Goal: Transaction & Acquisition: Purchase product/service

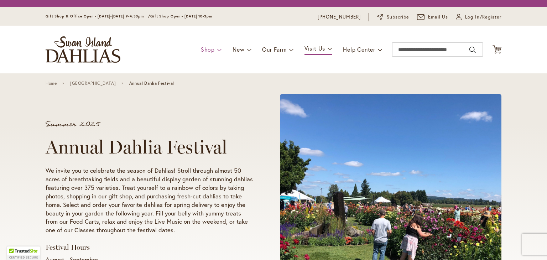
click at [211, 50] on link "Shop" at bounding box center [211, 50] width 21 height 14
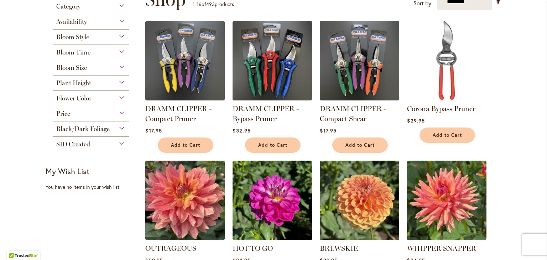
scroll to position [118, 0]
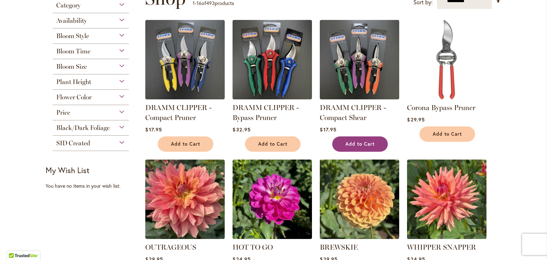
click at [351, 147] on span "Add to Cart" at bounding box center [359, 144] width 29 height 6
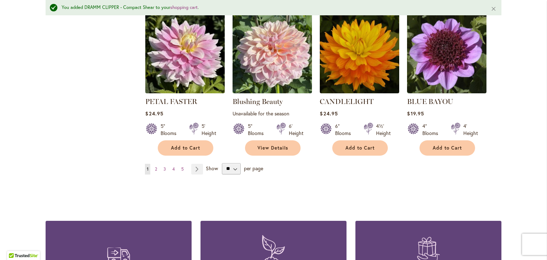
scroll to position [583, 0]
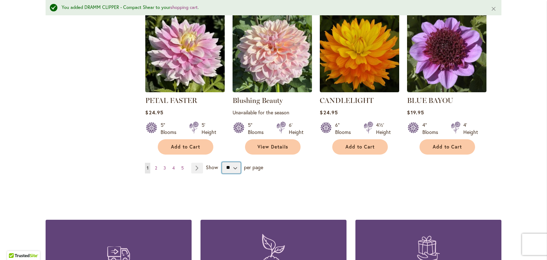
click at [239, 173] on select "** ** ** **" at bounding box center [231, 167] width 19 height 11
select select "**"
click at [225, 173] on select "** ** ** **" at bounding box center [231, 167] width 19 height 11
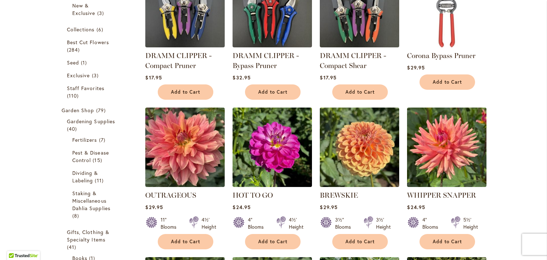
scroll to position [185, 0]
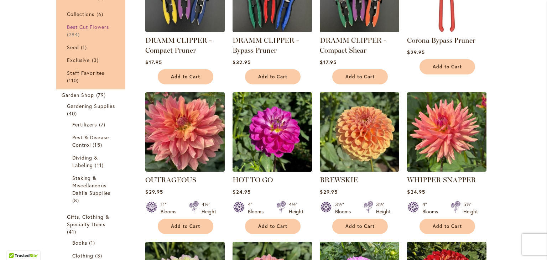
click at [71, 30] on span "Best Cut Flowers" at bounding box center [88, 27] width 42 height 7
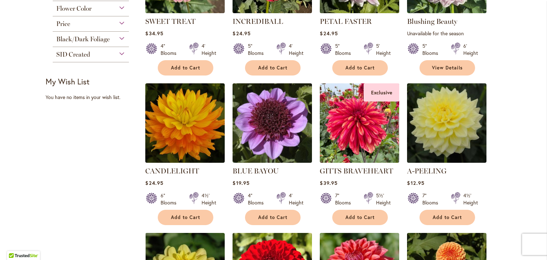
scroll to position [379, 0]
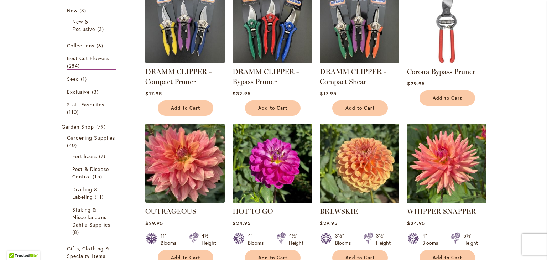
scroll to position [165, 0]
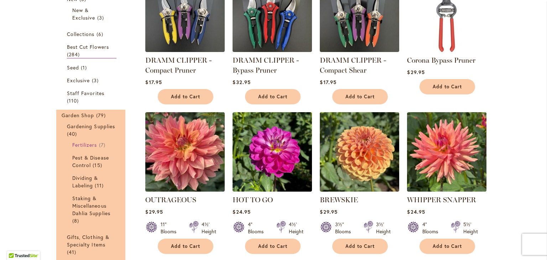
click at [87, 148] on span "Fertilizers" at bounding box center [84, 144] width 25 height 7
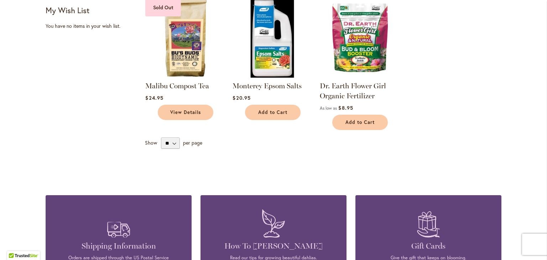
scroll to position [331, 0]
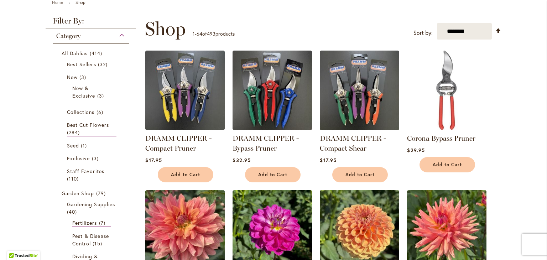
scroll to position [87, 0]
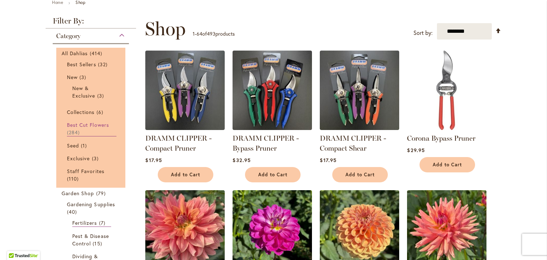
click at [67, 128] on span "Best Cut Flowers" at bounding box center [88, 124] width 42 height 7
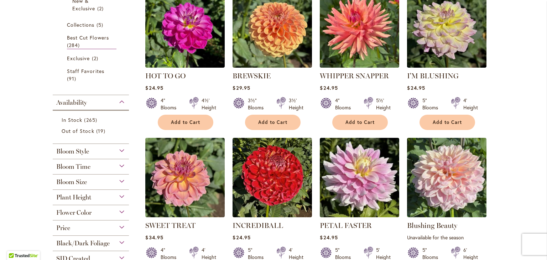
scroll to position [175, 0]
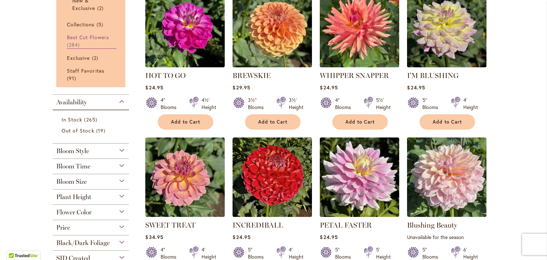
click at [76, 41] on span "Best Cut Flowers" at bounding box center [88, 37] width 42 height 7
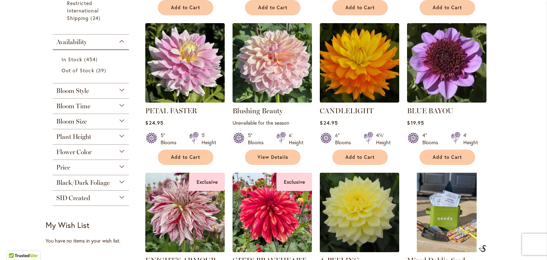
scroll to position [556, 0]
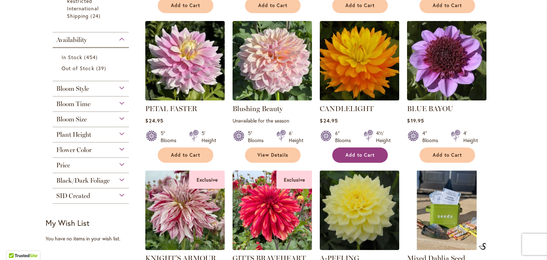
click at [362, 158] on span "Add to Cart" at bounding box center [359, 155] width 29 height 6
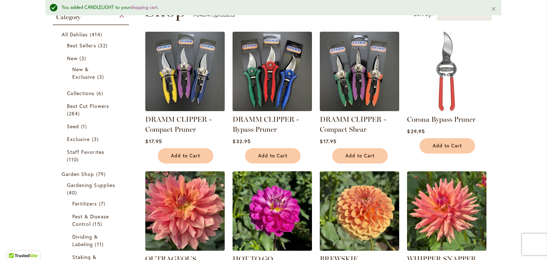
scroll to position [135, 0]
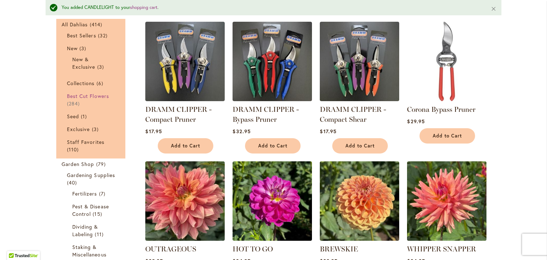
click at [82, 107] on span "284 items" at bounding box center [74, 103] width 15 height 7
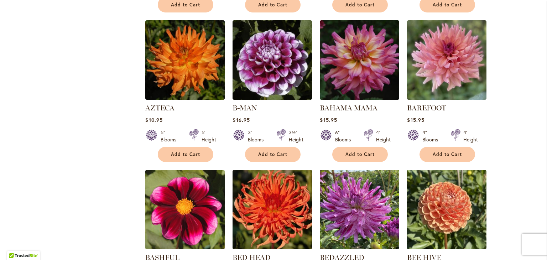
scroll to position [900, 0]
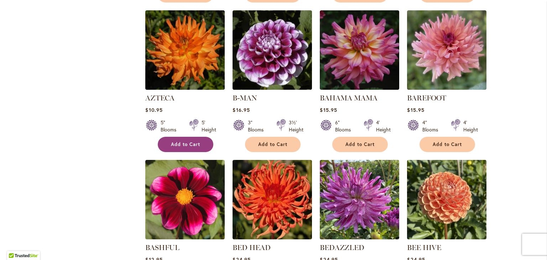
click at [181, 152] on button "Add to Cart" at bounding box center [186, 144] width 56 height 15
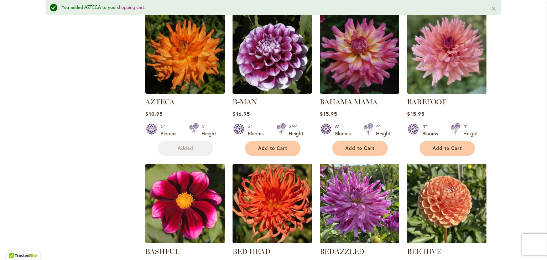
scroll to position [939, 0]
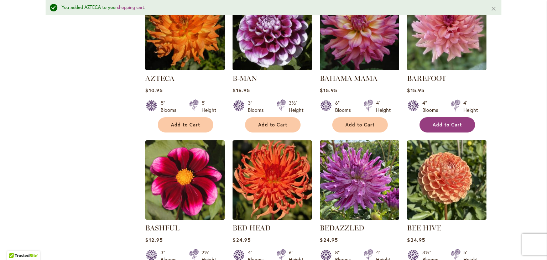
click at [447, 128] on span "Add to Cart" at bounding box center [447, 125] width 29 height 6
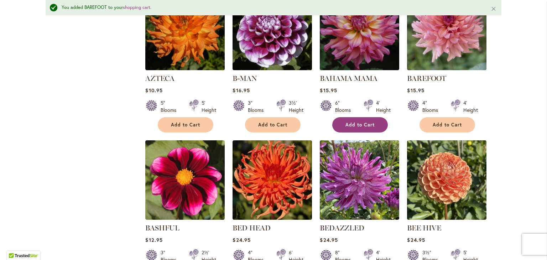
click at [363, 128] on span "Add to Cart" at bounding box center [359, 125] width 29 height 6
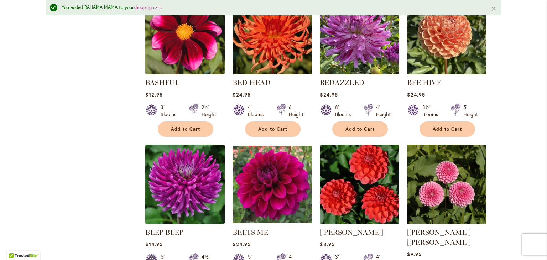
scroll to position [1084, 0]
click at [338, 76] on img at bounding box center [359, 34] width 83 height 83
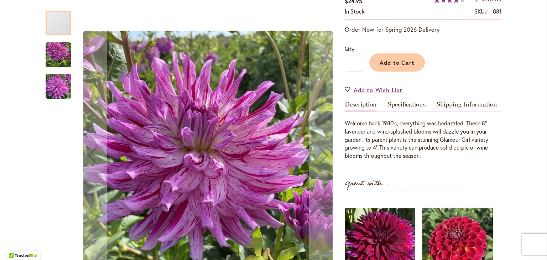
scroll to position [140, 0]
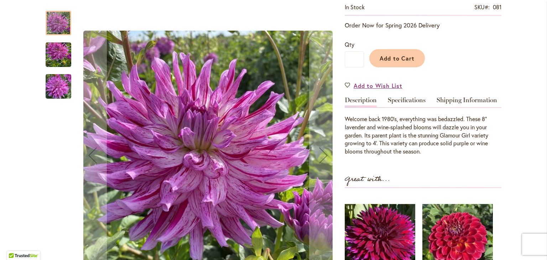
click at [51, 55] on img "Bedazzled" at bounding box center [59, 55] width 26 height 34
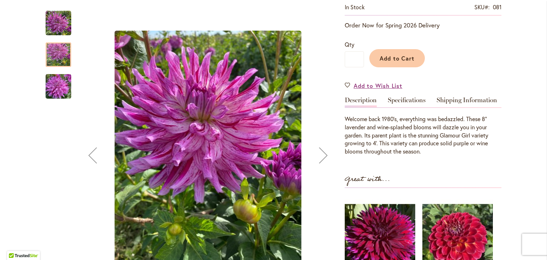
click at [53, 87] on img "Bedazzled" at bounding box center [59, 86] width 26 height 34
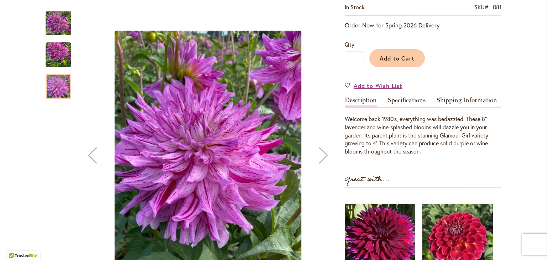
click at [319, 156] on div "Next" at bounding box center [323, 155] width 28 height 28
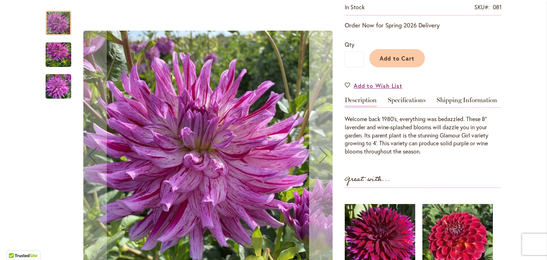
click at [319, 156] on div "Next" at bounding box center [323, 155] width 28 height 28
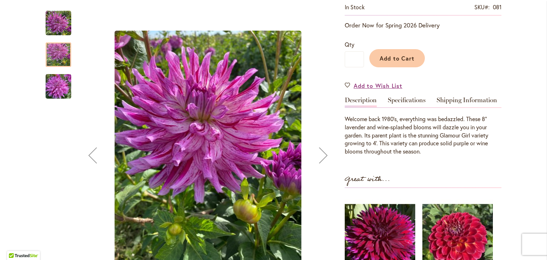
click at [319, 156] on div "Next" at bounding box center [323, 155] width 28 height 28
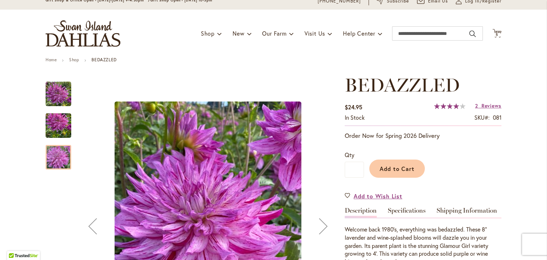
scroll to position [29, 0]
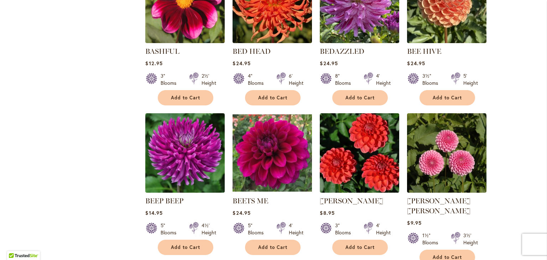
scroll to position [1097, 0]
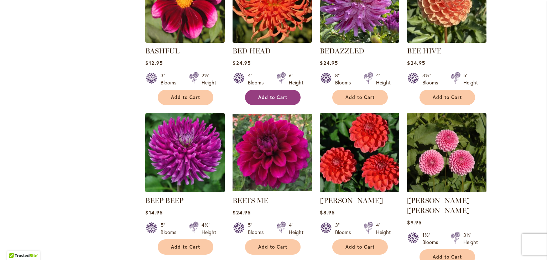
click at [272, 100] on span "Add to Cart" at bounding box center [272, 97] width 29 height 6
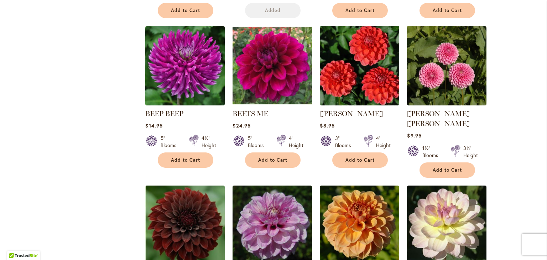
scroll to position [1194, 0]
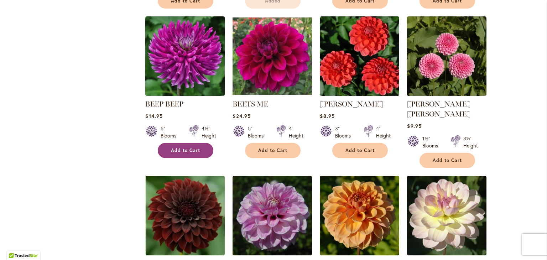
click at [180, 154] on span "Add to Cart" at bounding box center [185, 150] width 29 height 6
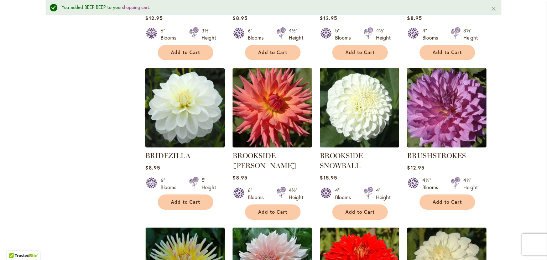
scroll to position [1626, 0]
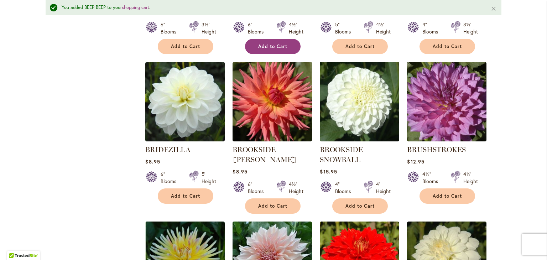
click at [265, 50] on span "Add to Cart" at bounding box center [272, 46] width 29 height 6
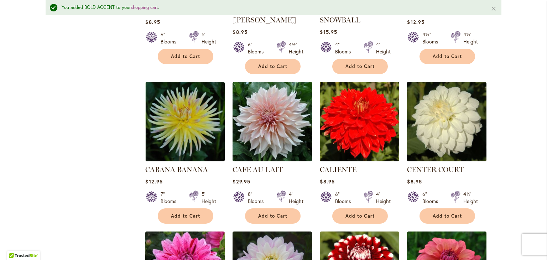
scroll to position [1766, 0]
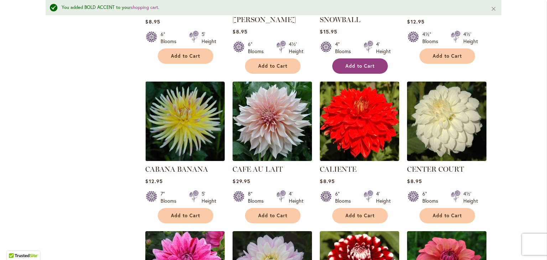
click at [356, 69] on span "Add to Cart" at bounding box center [359, 66] width 29 height 6
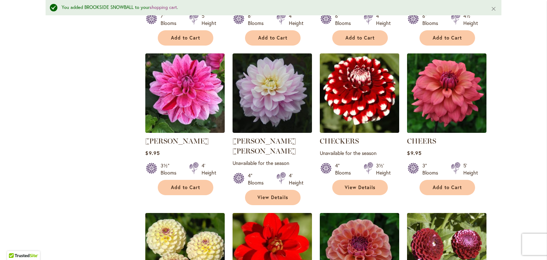
scroll to position [1944, 0]
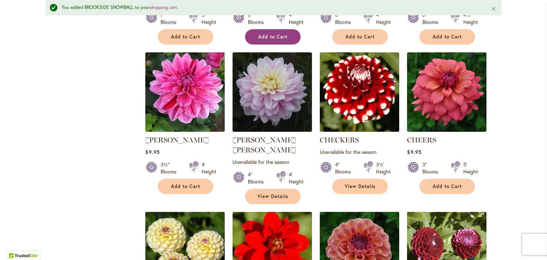
click at [268, 40] on span "Add to Cart" at bounding box center [272, 37] width 29 height 6
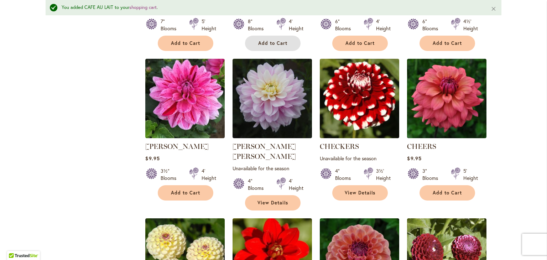
scroll to position [1934, 0]
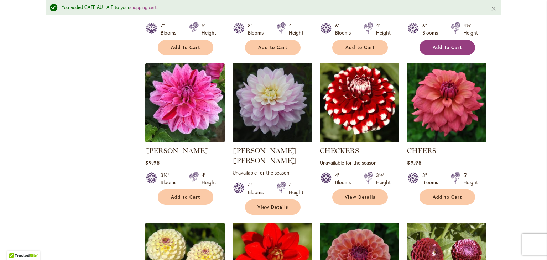
click at [447, 51] on span "Add to Cart" at bounding box center [447, 48] width 29 height 6
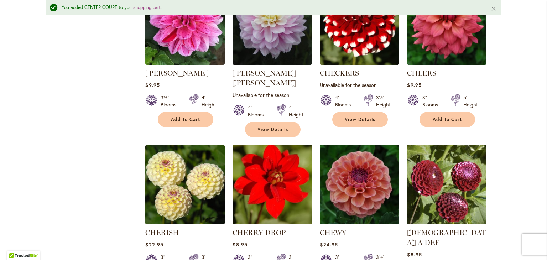
scroll to position [2048, 0]
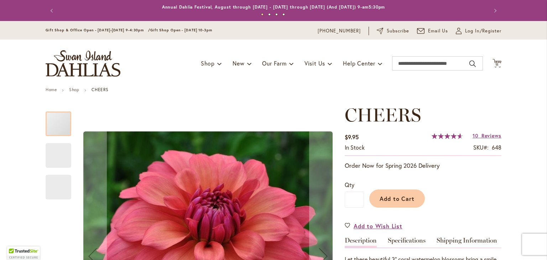
scroll to position [107, 0]
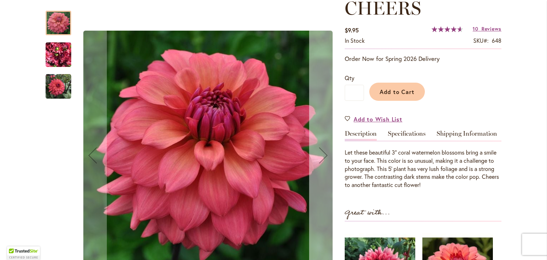
click at [318, 153] on div "Next" at bounding box center [323, 155] width 28 height 28
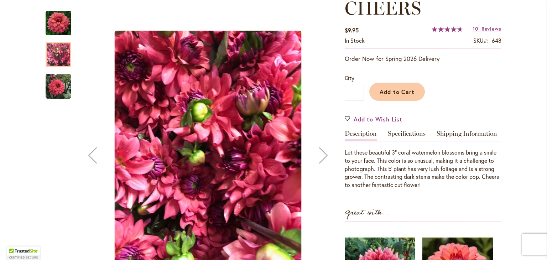
click at [318, 153] on div "Next" at bounding box center [323, 155] width 28 height 28
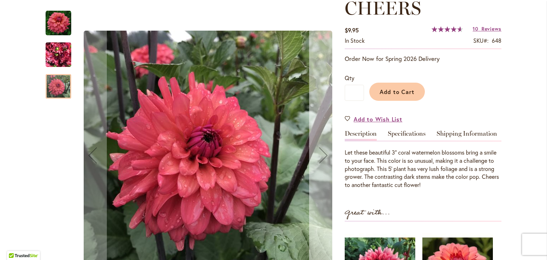
click at [318, 153] on div "Next" at bounding box center [323, 155] width 28 height 28
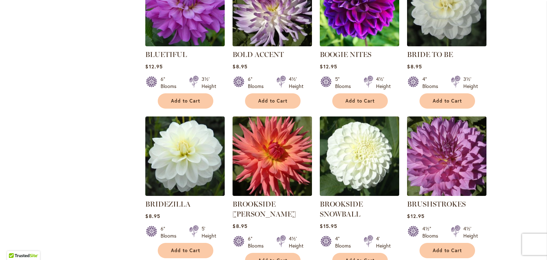
scroll to position [1553, 0]
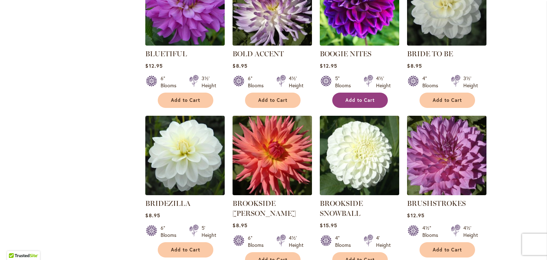
click at [354, 103] on span "Add to Cart" at bounding box center [359, 100] width 29 height 6
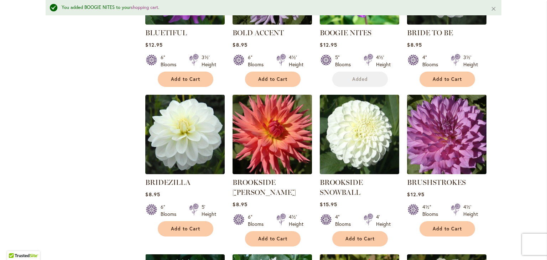
scroll to position [1613, 0]
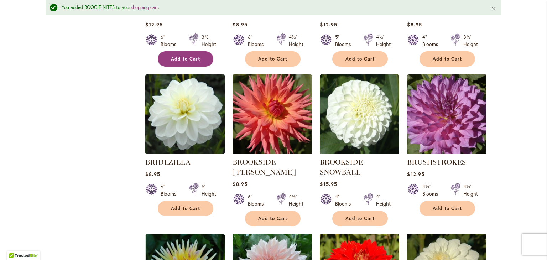
click at [181, 62] on span "Add to Cart" at bounding box center [185, 59] width 29 height 6
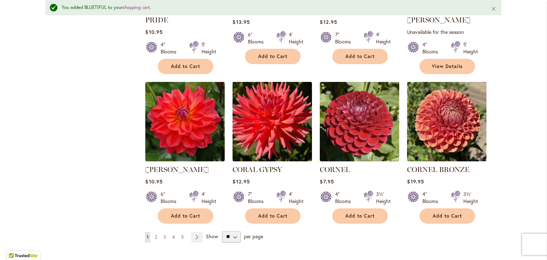
scroll to position [2399, 0]
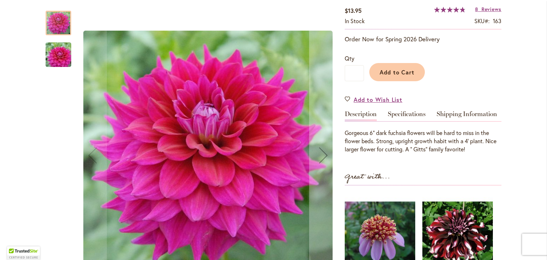
scroll to position [130, 0]
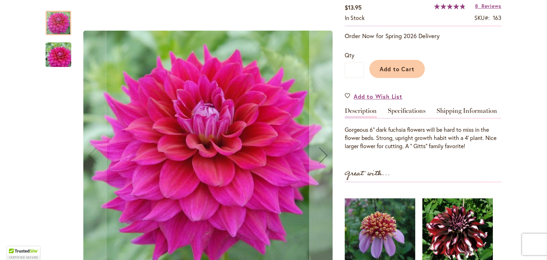
click at [59, 56] on img "CHLOE JANAE" at bounding box center [58, 55] width 51 height 34
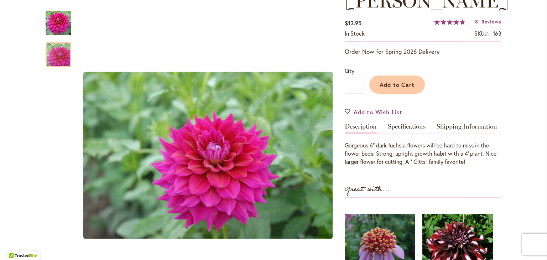
scroll to position [0, 0]
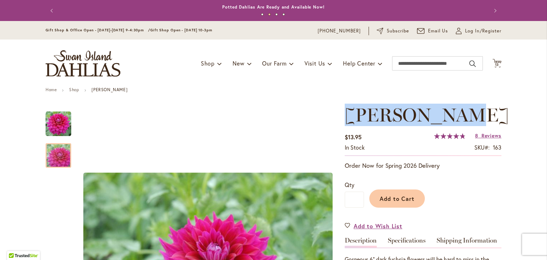
drag, startPoint x: 343, startPoint y: 116, endPoint x: 471, endPoint y: 112, distance: 127.6
click at [471, 112] on span "[PERSON_NAME]" at bounding box center [427, 115] width 164 height 22
copy span "[PERSON_NAME]"
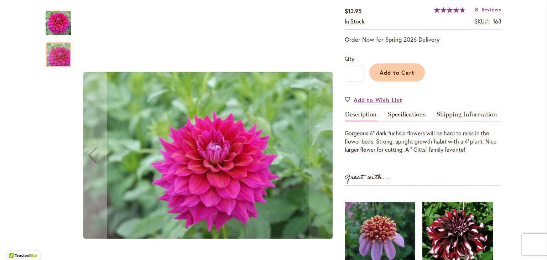
scroll to position [126, 0]
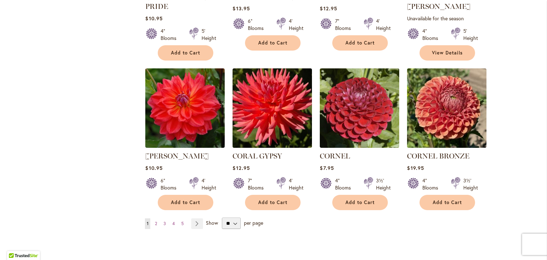
scroll to position [2389, 0]
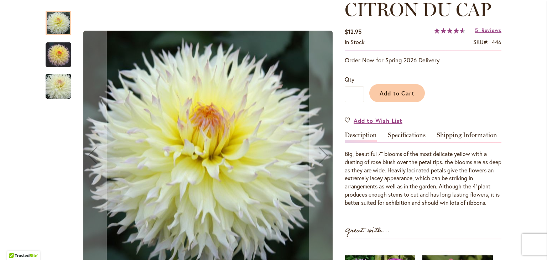
scroll to position [106, 0]
click at [57, 56] on img "CITRON DU CAP" at bounding box center [59, 55] width 26 height 26
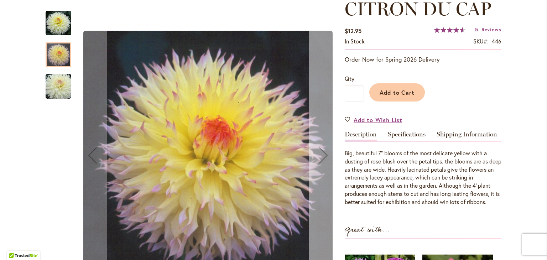
click at [318, 152] on div "Next" at bounding box center [323, 155] width 28 height 28
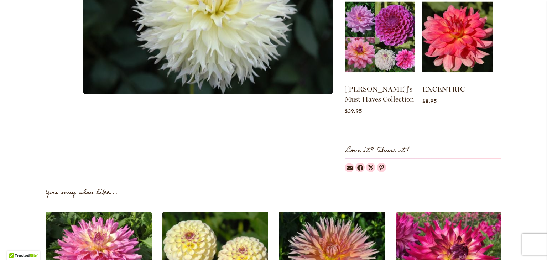
scroll to position [360, 0]
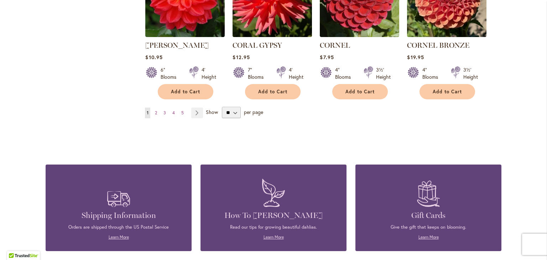
scroll to position [2500, 0]
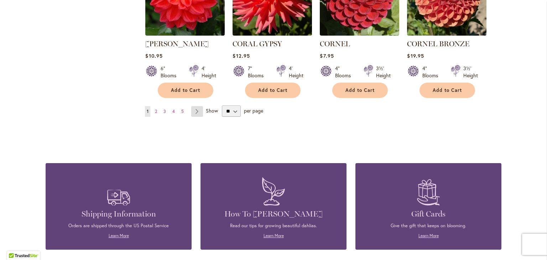
click at [199, 117] on link "Page Next" at bounding box center [197, 111] width 12 height 11
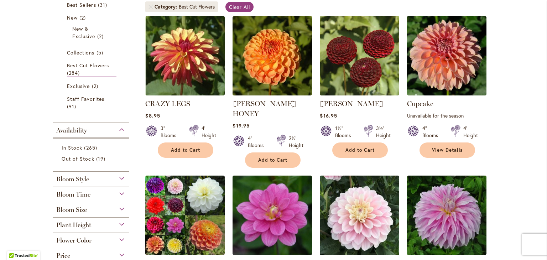
scroll to position [147, 0]
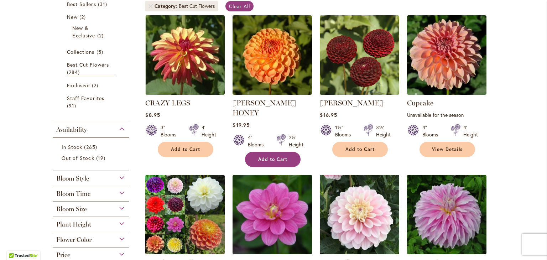
click at [274, 162] on span "Add to Cart" at bounding box center [272, 159] width 29 height 6
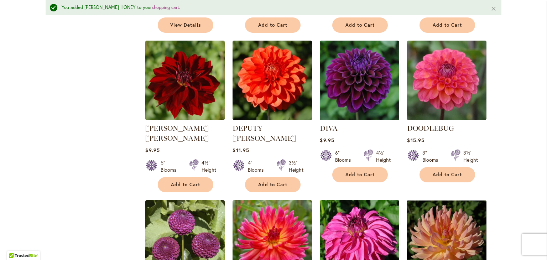
scroll to position [608, 0]
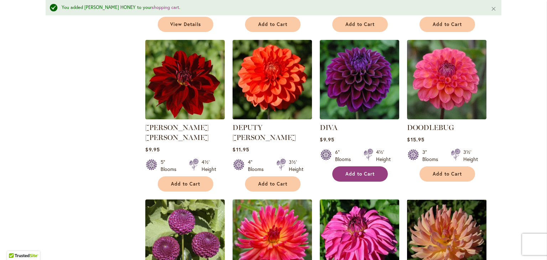
click at [361, 177] on span "Add to Cart" at bounding box center [359, 174] width 29 height 6
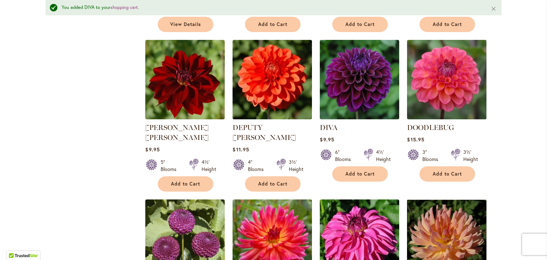
click at [435, 121] on img at bounding box center [446, 79] width 83 height 83
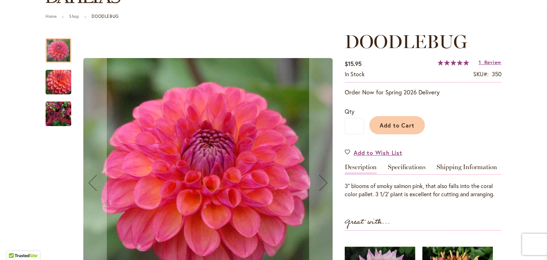
scroll to position [75, 0]
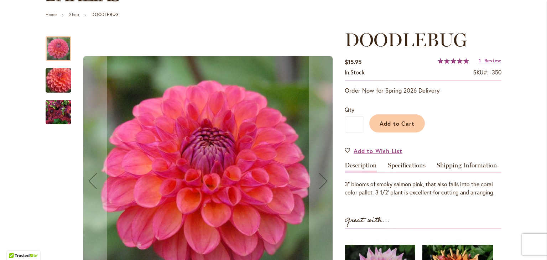
click at [56, 78] on img "DOODLEBUG" at bounding box center [58, 80] width 51 height 44
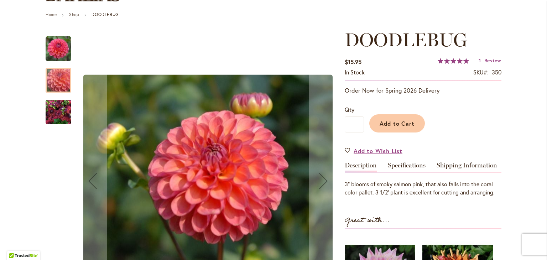
click at [55, 115] on img "DOODLEBUG" at bounding box center [59, 112] width 26 height 26
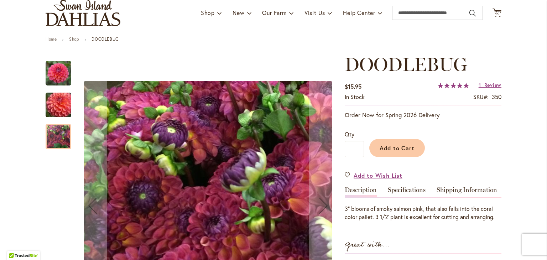
scroll to position [26, 0]
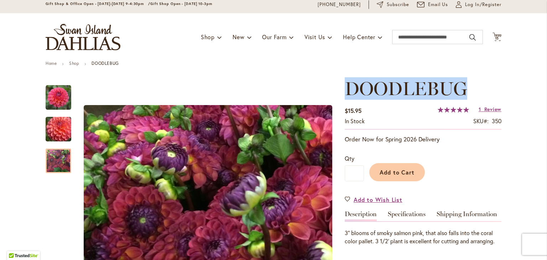
drag, startPoint x: 345, startPoint y: 88, endPoint x: 464, endPoint y: 94, distance: 118.7
click at [464, 94] on span "DOODLEBUG" at bounding box center [406, 88] width 123 height 22
copy span "DOODLEBUG"
click at [406, 173] on span "Add to Cart" at bounding box center [397, 171] width 35 height 7
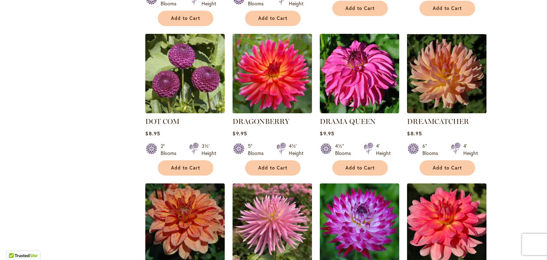
scroll to position [756, 0]
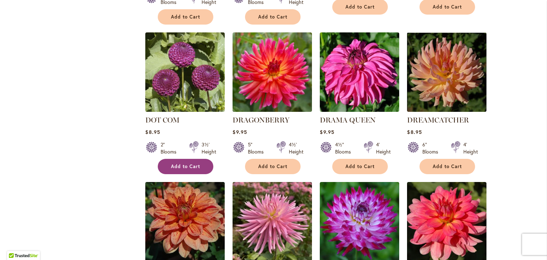
click at [185, 170] on span "Add to Cart" at bounding box center [185, 166] width 29 height 6
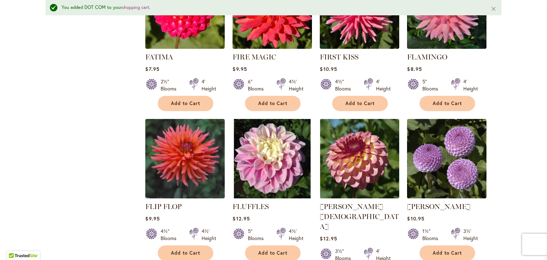
scroll to position [1304, 0]
click at [441, 51] on img at bounding box center [446, 8] width 83 height 83
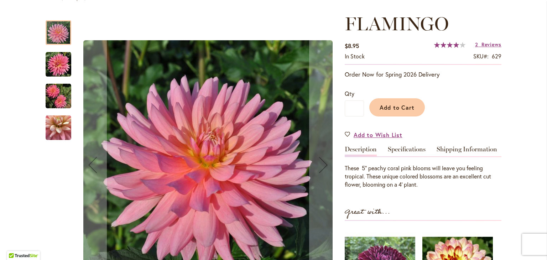
scroll to position [92, 0]
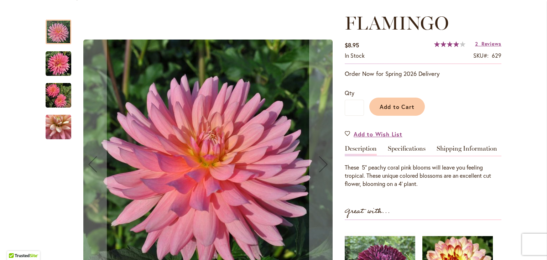
click at [54, 66] on img "FLAMINGO" at bounding box center [59, 64] width 26 height 26
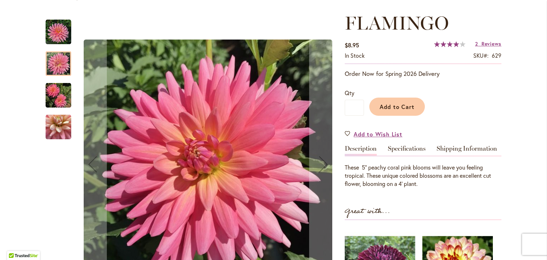
click at [56, 103] on img "FLAMINGO" at bounding box center [59, 96] width 26 height 26
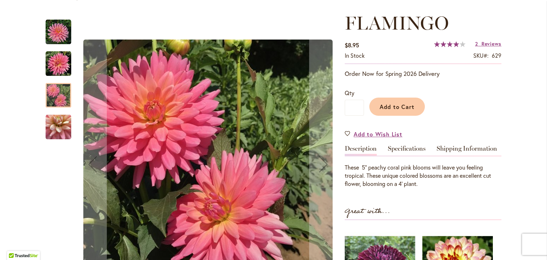
click at [54, 129] on img "FLAMINGO" at bounding box center [59, 127] width 26 height 26
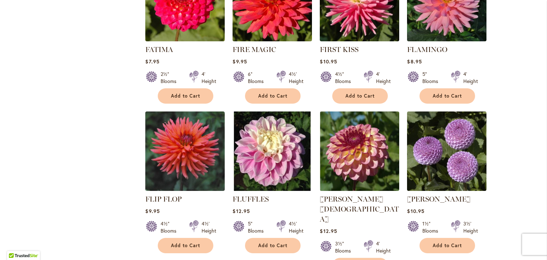
scroll to position [1292, 0]
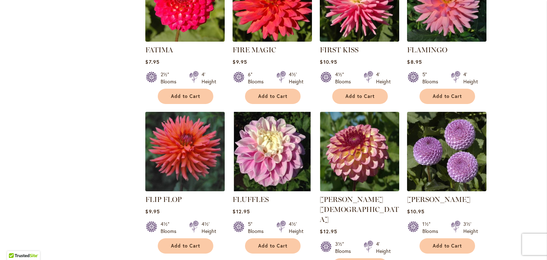
click at [185, 193] on img at bounding box center [185, 151] width 83 height 83
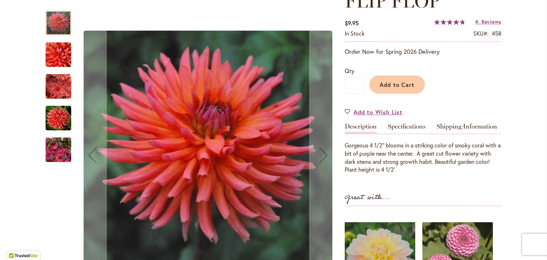
scroll to position [117, 0]
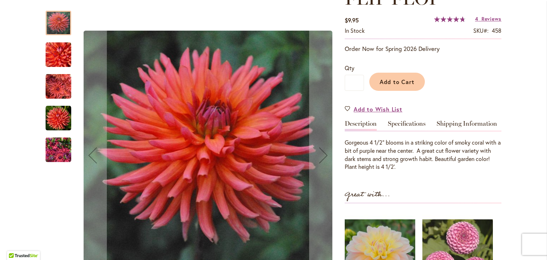
click at [60, 51] on img "FLIP FLOP" at bounding box center [59, 55] width 26 height 26
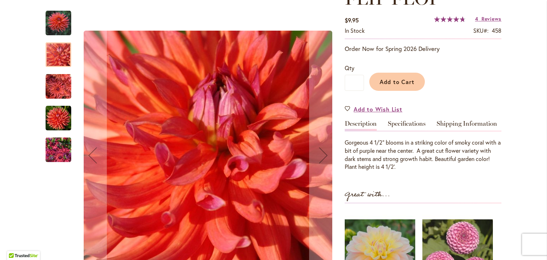
click at [53, 93] on img "FLIP FLOP" at bounding box center [59, 87] width 26 height 26
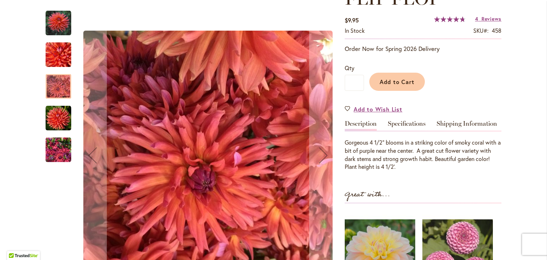
click at [54, 116] on img "FLIP FLOP" at bounding box center [59, 118] width 26 height 26
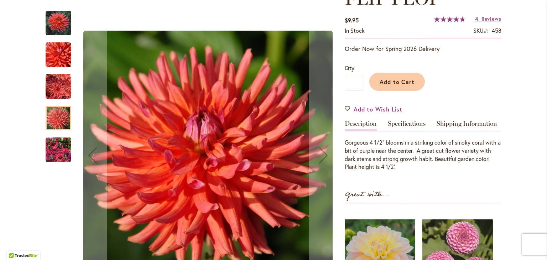
click at [52, 156] on img "FLIP FLOP" at bounding box center [59, 150] width 26 height 34
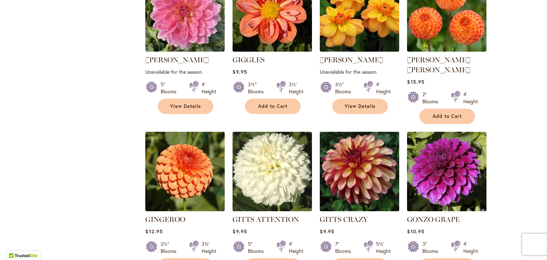
scroll to position [1921, 0]
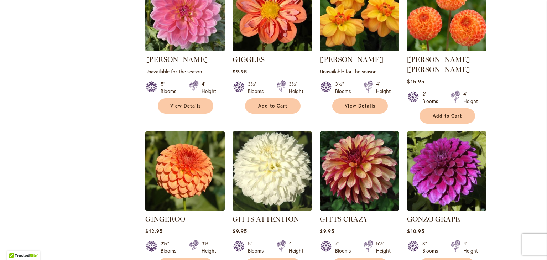
click at [453, 53] on img at bounding box center [446, 11] width 83 height 83
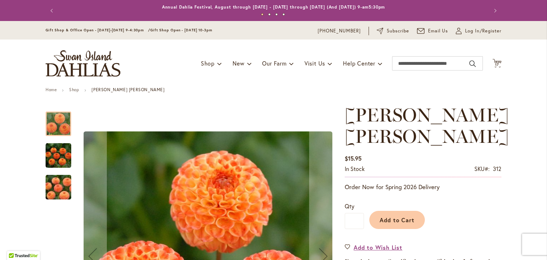
click at [57, 157] on img "GINGER WILLO" at bounding box center [59, 155] width 26 height 26
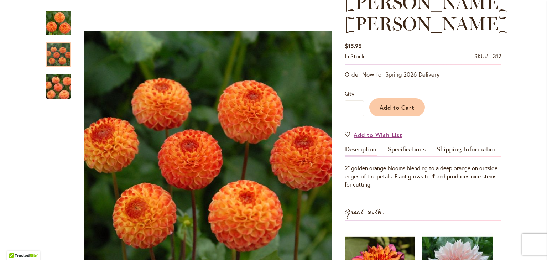
scroll to position [113, 0]
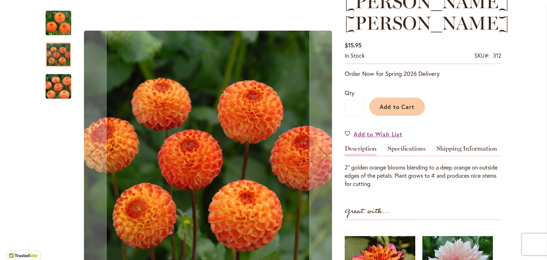
click at [55, 81] on img "GINGER WILLO" at bounding box center [58, 86] width 51 height 34
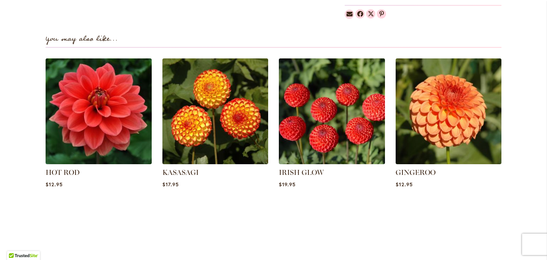
scroll to position [493, 0]
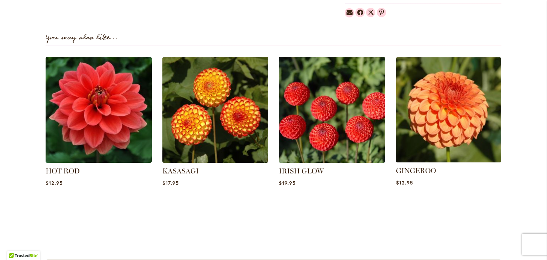
click at [449, 109] on img at bounding box center [448, 109] width 110 height 110
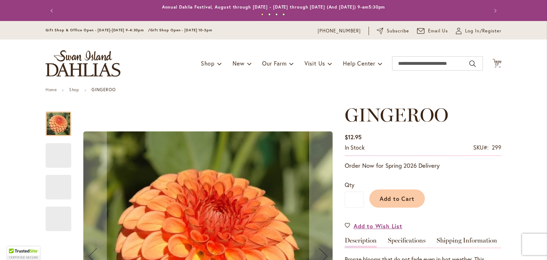
click at [413, 155] on div "In stock SKU 299" at bounding box center [423, 150] width 157 height 12
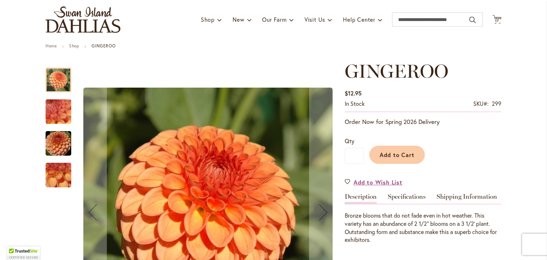
scroll to position [54, 0]
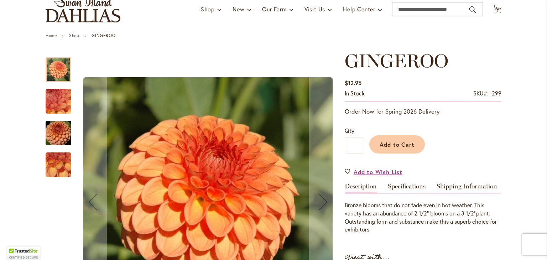
click at [51, 93] on img "GINGEROO" at bounding box center [58, 101] width 51 height 38
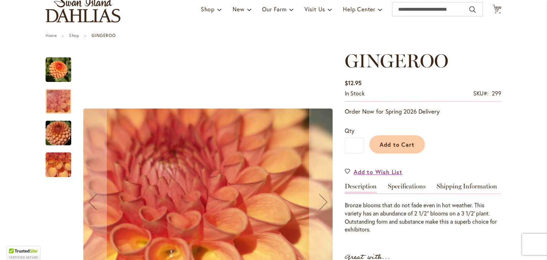
click at [54, 137] on img "GINGEROO" at bounding box center [58, 133] width 51 height 34
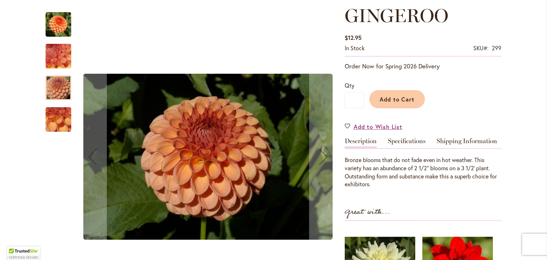
scroll to position [101, 0]
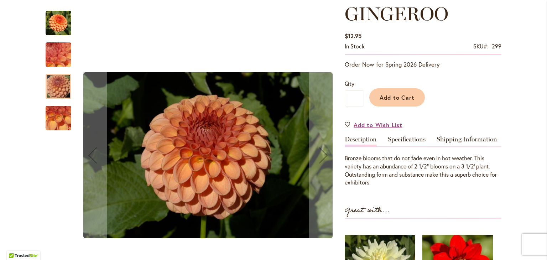
click at [53, 124] on img "GINGEROO" at bounding box center [58, 118] width 51 height 38
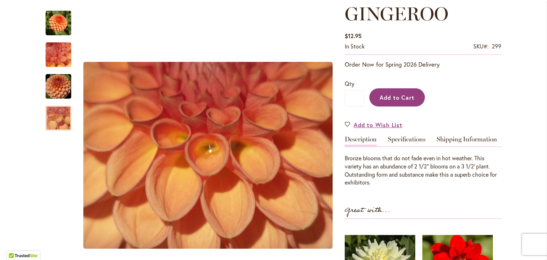
click at [391, 105] on button "Add to Cart" at bounding box center [397, 97] width 56 height 18
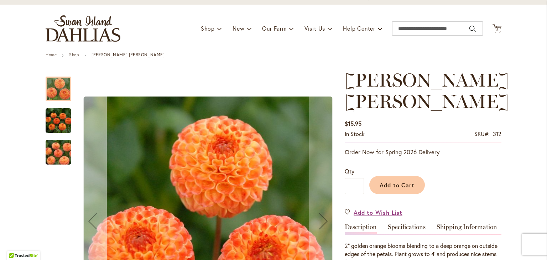
scroll to position [35, 0]
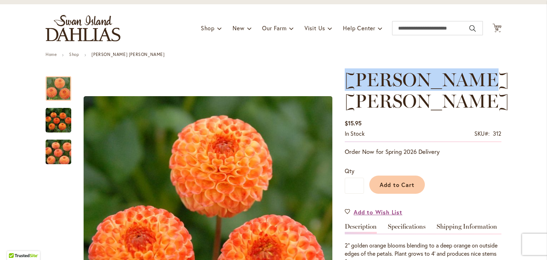
drag, startPoint x: 483, startPoint y: 82, endPoint x: 343, endPoint y: 85, distance: 140.0
click at [345, 85] on span "[PERSON_NAME] [PERSON_NAME]" at bounding box center [427, 90] width 164 height 44
copy span "[PERSON_NAME] [PERSON_NAME]"
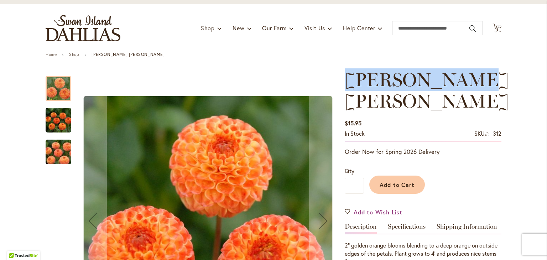
click at [57, 123] on img "GINGER WILLO" at bounding box center [59, 120] width 26 height 26
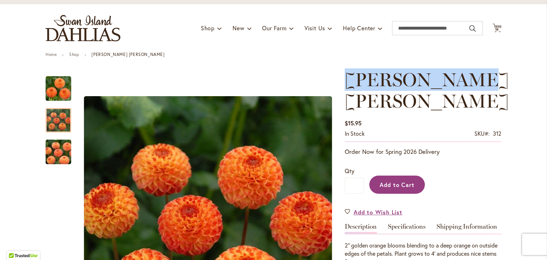
click at [387, 181] on span "Add to Cart" at bounding box center [397, 184] width 35 height 7
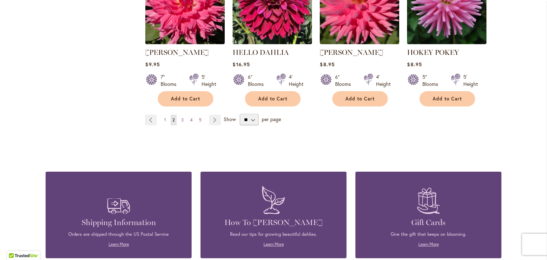
scroll to position [2556, 0]
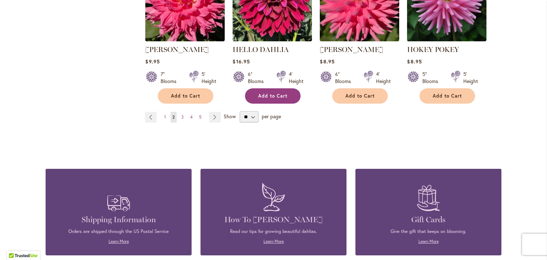
click at [281, 99] on span "Add to Cart" at bounding box center [272, 96] width 29 height 6
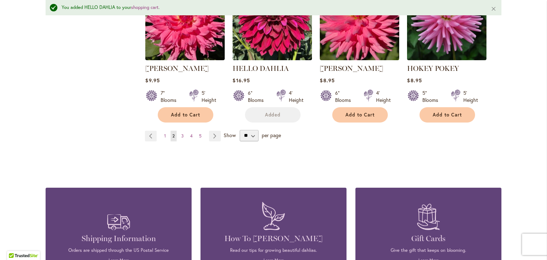
scroll to position [2577, 0]
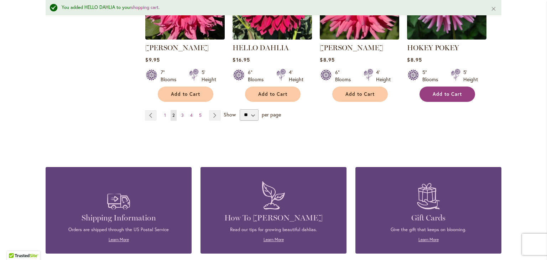
click at [438, 97] on span "Add to Cart" at bounding box center [447, 94] width 29 height 6
click at [219, 121] on link "Page Next" at bounding box center [215, 115] width 12 height 11
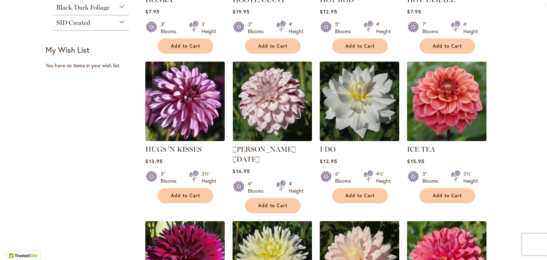
scroll to position [411, 0]
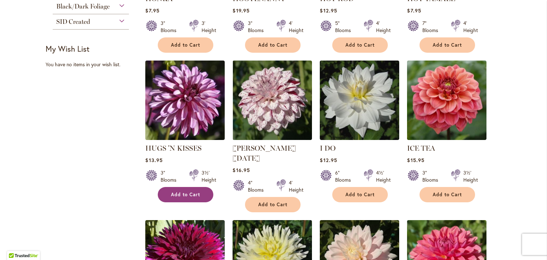
click at [171, 198] on span "Add to Cart" at bounding box center [185, 195] width 29 height 6
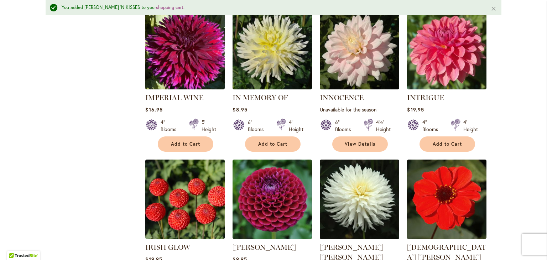
scroll to position [641, 0]
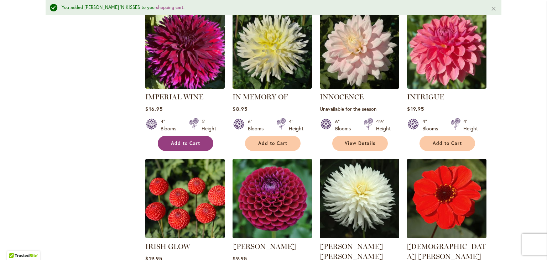
click at [182, 146] on span "Add to Cart" at bounding box center [185, 143] width 29 height 6
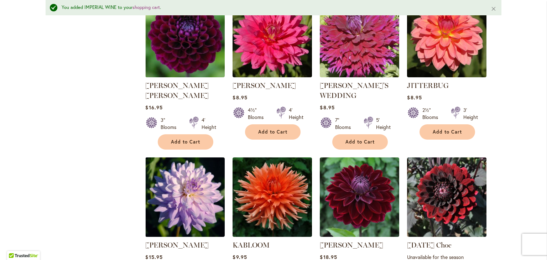
scroll to position [962, 0]
click at [172, 145] on span "Add to Cart" at bounding box center [185, 142] width 29 height 6
click at [358, 145] on span "Add to Cart" at bounding box center [359, 142] width 29 height 6
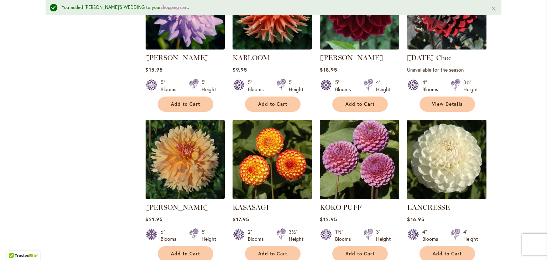
scroll to position [1148, 0]
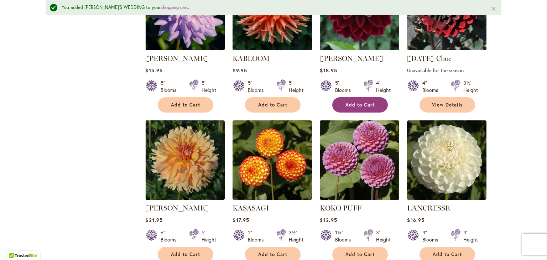
click at [349, 108] on span "Add to Cart" at bounding box center [359, 105] width 29 height 6
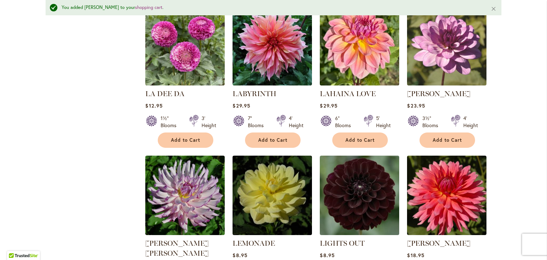
scroll to position [1415, 0]
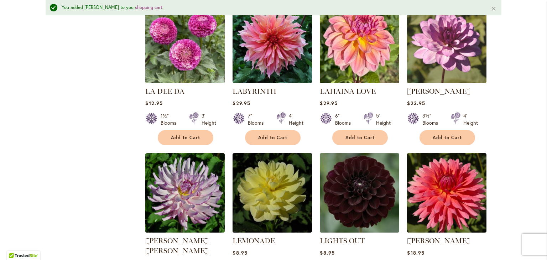
click at [188, 85] on img at bounding box center [185, 42] width 83 height 83
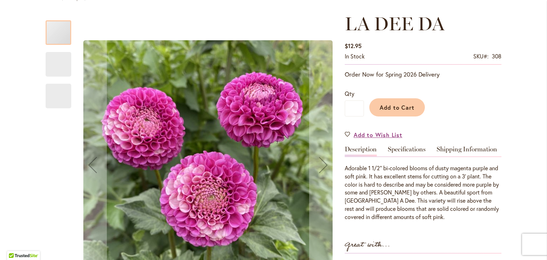
scroll to position [97, 0]
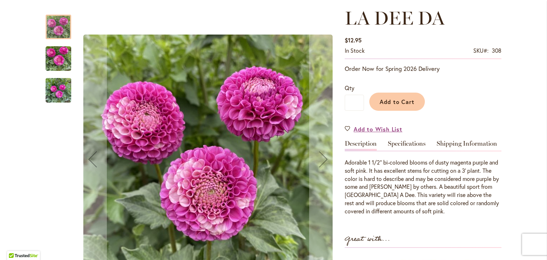
click at [49, 50] on img "LA DEE DA" at bounding box center [59, 59] width 26 height 34
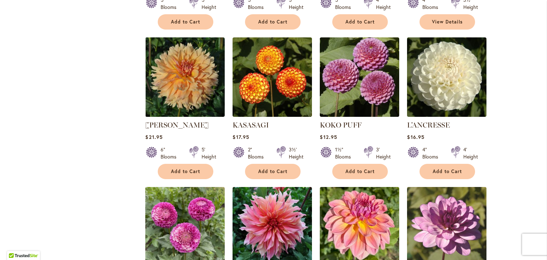
scroll to position [1214, 0]
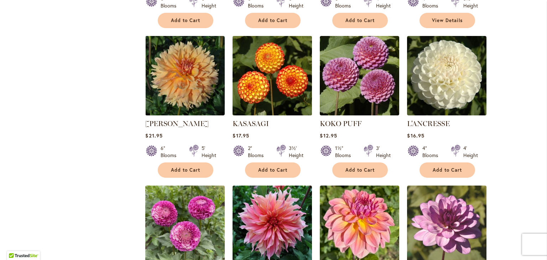
click at [292, 117] on img at bounding box center [272, 75] width 83 height 83
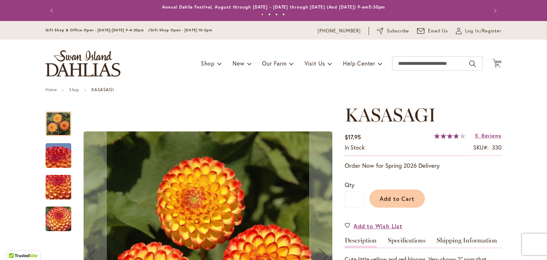
scroll to position [81, 0]
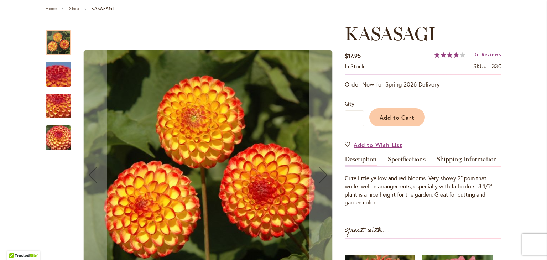
click at [55, 73] on img "KASASAGI" at bounding box center [58, 74] width 51 height 38
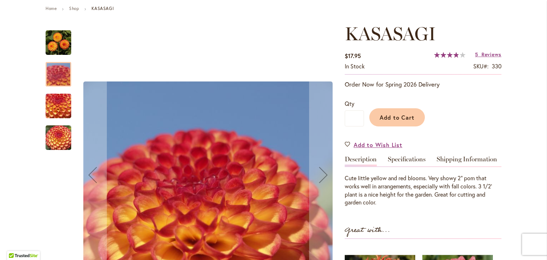
click at [53, 113] on img "KASASAGI" at bounding box center [58, 106] width 51 height 38
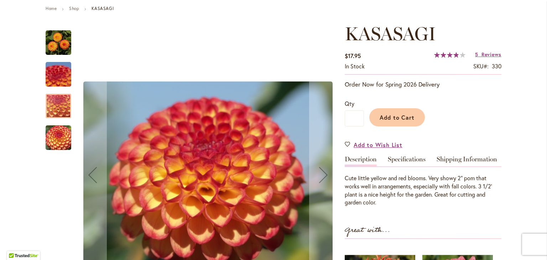
click at [53, 140] on img "KASASAGI" at bounding box center [58, 138] width 51 height 38
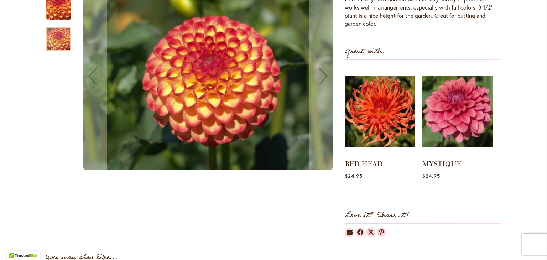
scroll to position [261, 0]
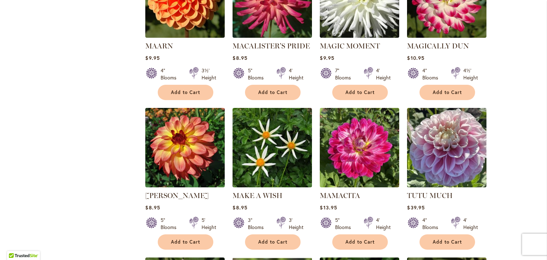
scroll to position [2070, 0]
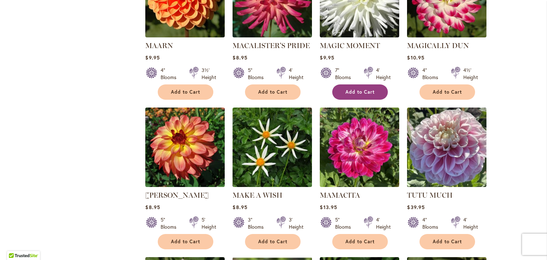
click at [353, 95] on span "Add to Cart" at bounding box center [359, 92] width 29 height 6
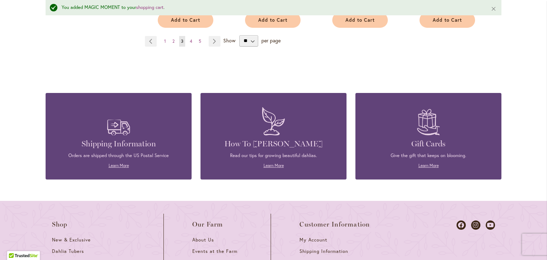
scroll to position [2620, 0]
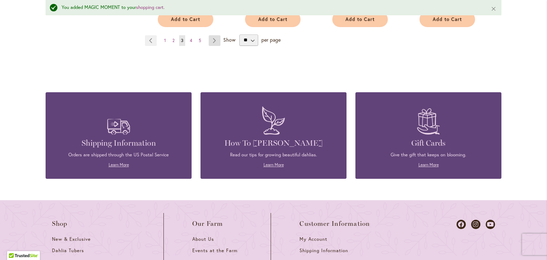
click at [214, 46] on link "Page Next" at bounding box center [215, 40] width 12 height 11
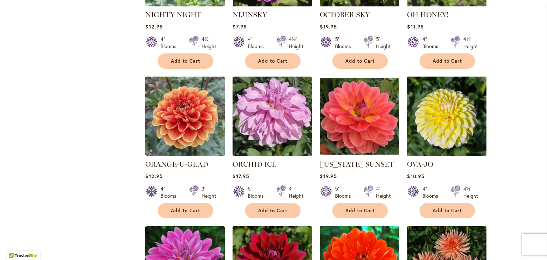
scroll to position [867, 0]
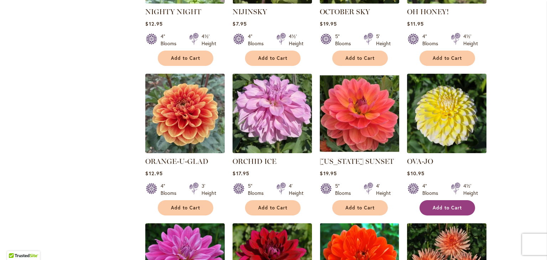
click at [446, 211] on span "Add to Cart" at bounding box center [447, 208] width 29 height 6
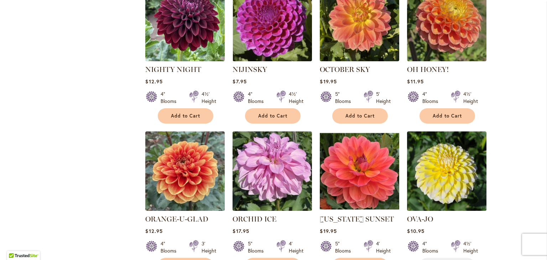
scroll to position [809, 0]
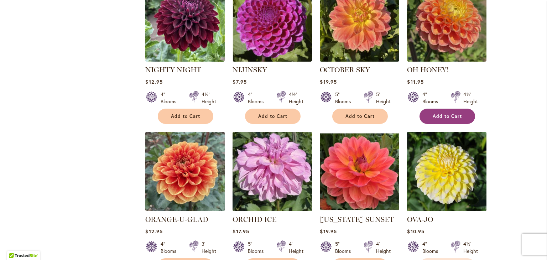
click at [438, 119] on span "Add to Cart" at bounding box center [447, 116] width 29 height 6
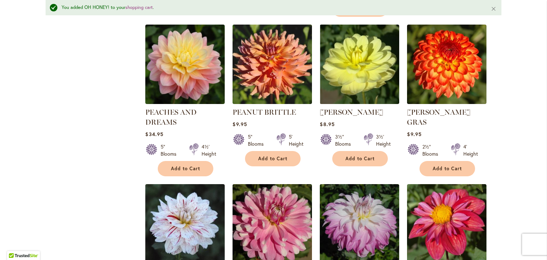
scroll to position [1249, 0]
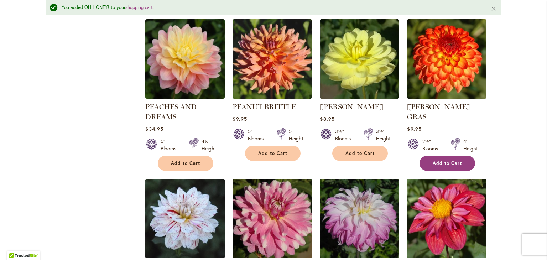
click at [439, 166] on span "Add to Cart" at bounding box center [447, 163] width 29 height 6
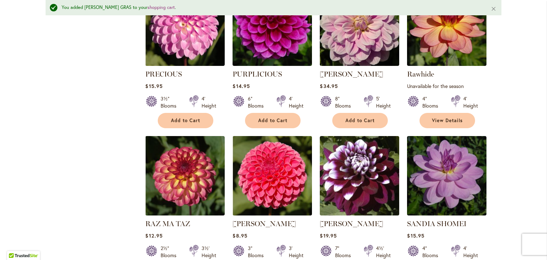
scroll to position [1752, 0]
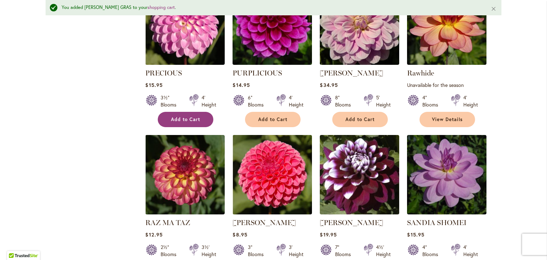
click at [185, 123] on span "Add to Cart" at bounding box center [185, 119] width 29 height 6
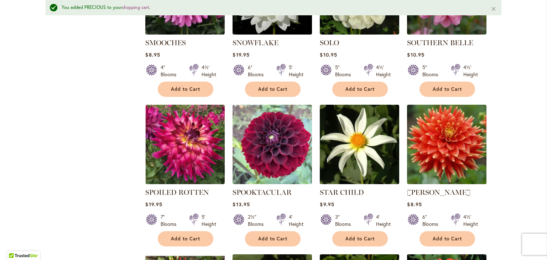
scroll to position [2236, 0]
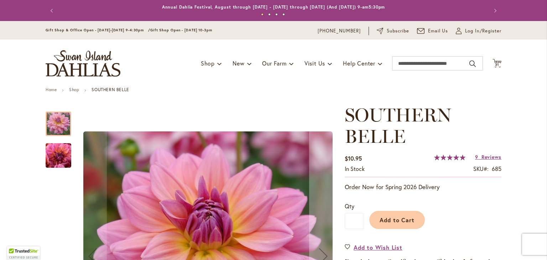
scroll to position [91, 0]
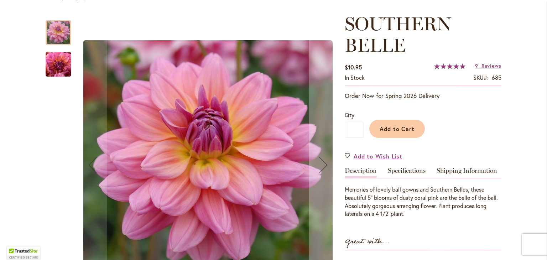
click at [51, 63] on img "SOUTHERN BELLE" at bounding box center [58, 64] width 51 height 38
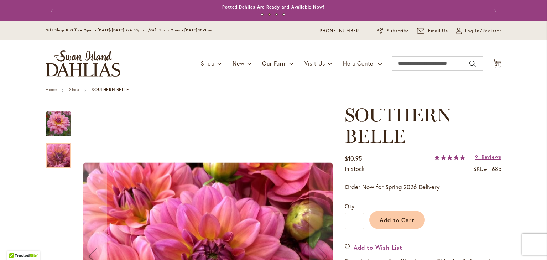
scroll to position [0, 0]
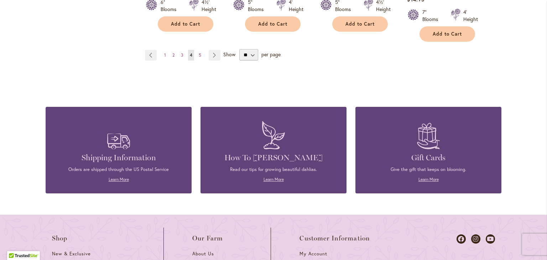
scroll to position [2578, 0]
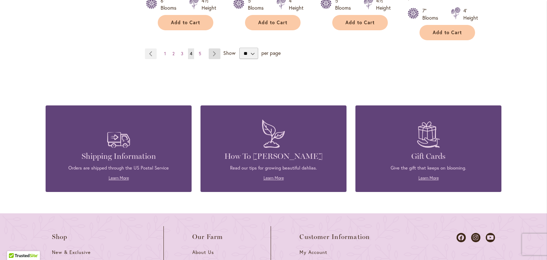
click at [214, 59] on link "Page Next" at bounding box center [215, 53] width 12 height 11
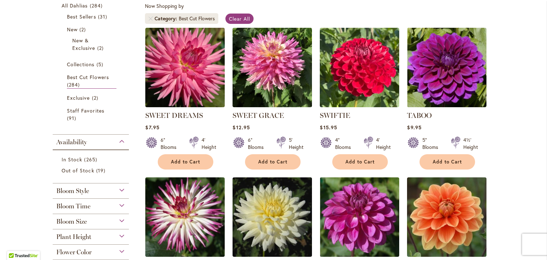
scroll to position [135, 0]
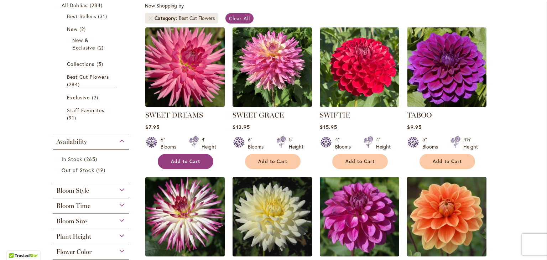
click at [172, 165] on span "Add to Cart" at bounding box center [185, 162] width 29 height 6
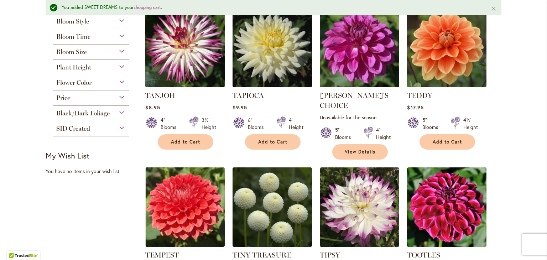
scroll to position [324, 0]
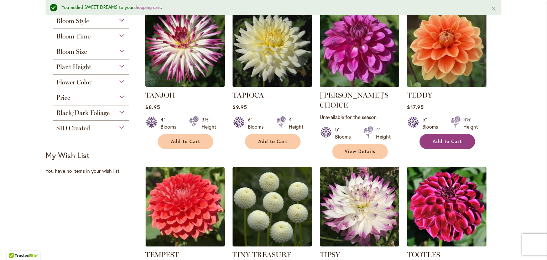
click at [445, 145] on span "Add to Cart" at bounding box center [447, 142] width 29 height 6
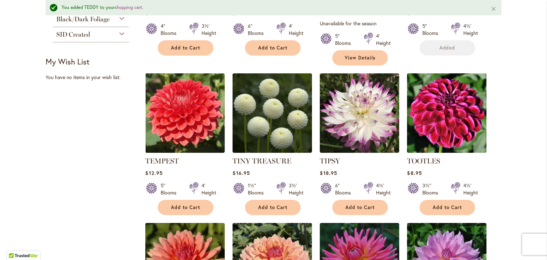
scroll to position [435, 0]
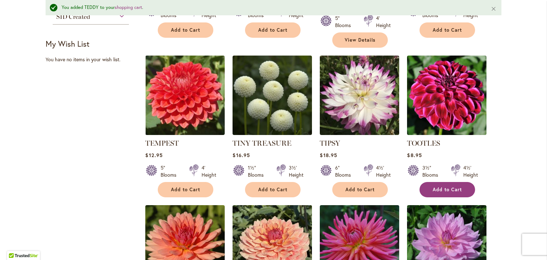
click at [445, 193] on span "Add to Cart" at bounding box center [447, 190] width 29 height 6
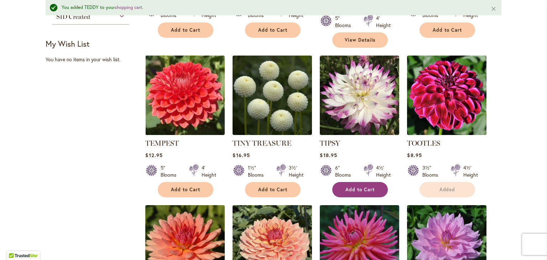
click at [355, 193] on span "Add to Cart" at bounding box center [359, 190] width 29 height 6
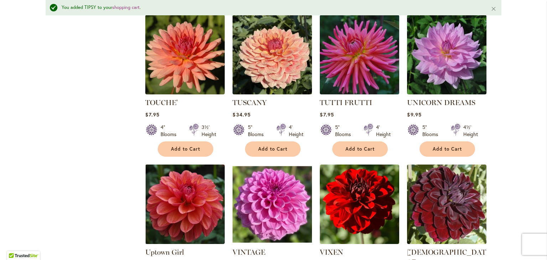
scroll to position [627, 0]
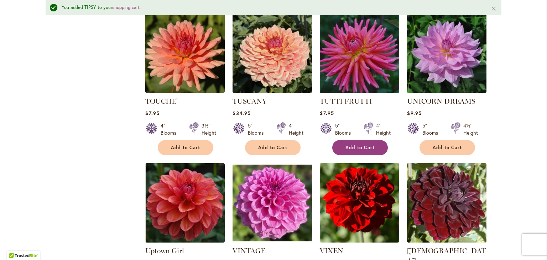
click at [356, 155] on button "Add to Cart" at bounding box center [360, 147] width 56 height 15
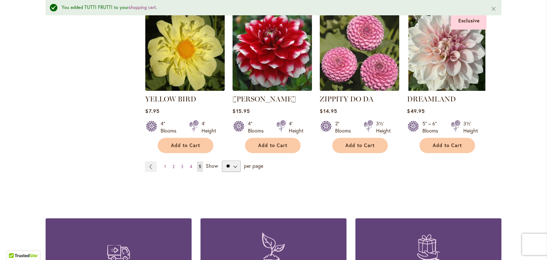
scroll to position [1088, 0]
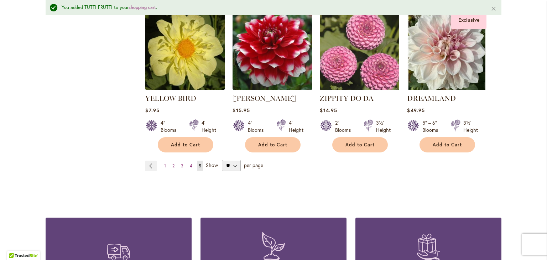
click at [353, 92] on img at bounding box center [359, 50] width 83 height 83
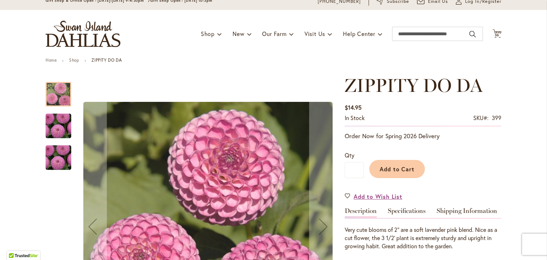
scroll to position [37, 0]
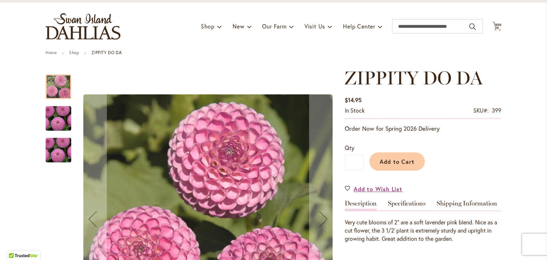
click at [54, 116] on img "ZIPPITY DO DA" at bounding box center [58, 118] width 51 height 38
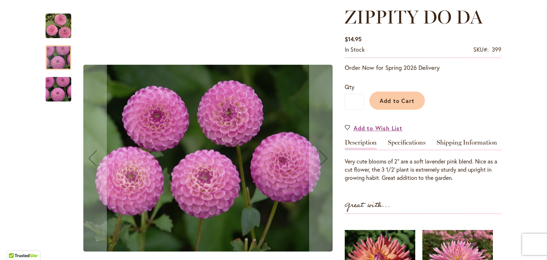
scroll to position [98, 0]
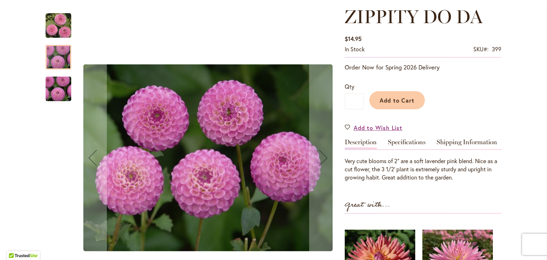
click at [51, 90] on img "ZIPPITY DO DA" at bounding box center [58, 89] width 51 height 38
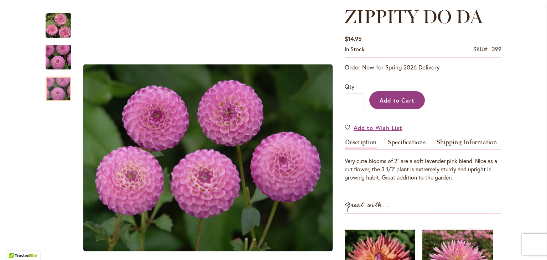
click at [387, 104] on span "Add to Cart" at bounding box center [397, 100] width 35 height 7
